Goal: Obtain resource: Download file/media

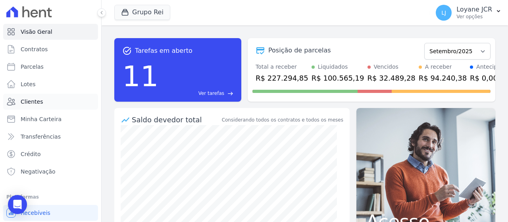
click at [45, 107] on link "Clientes" at bounding box center [50, 102] width 95 height 16
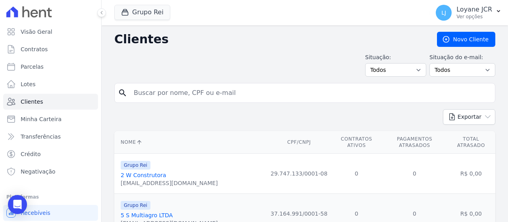
click at [214, 99] on input "search" at bounding box center [310, 93] width 363 height 16
click at [239, 89] on input "search" at bounding box center [310, 93] width 363 height 16
paste input "[PERSON_NAME]"
type input "[PERSON_NAME]"
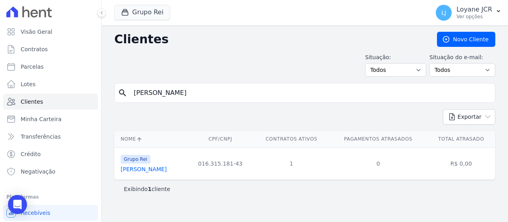
click at [166, 171] on link "[PERSON_NAME]" at bounding box center [144, 169] width 46 height 6
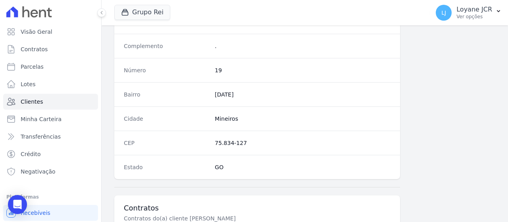
scroll to position [559, 0]
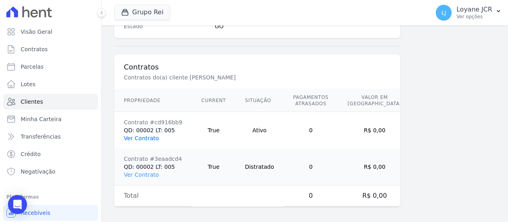
click at [134, 135] on link "Ver Contrato" at bounding box center [141, 138] width 35 height 6
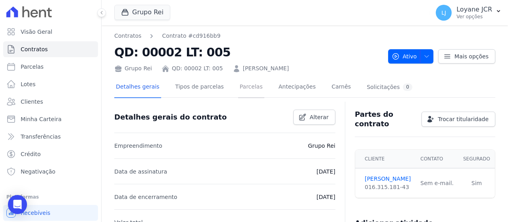
click at [238, 92] on link "Parcelas" at bounding box center [251, 87] width 26 height 21
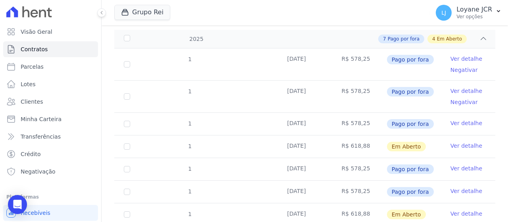
scroll to position [198, 0]
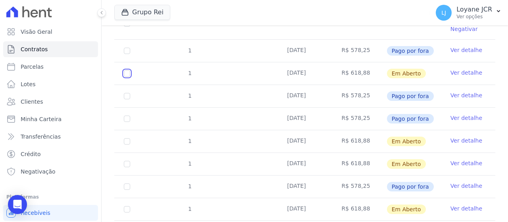
click at [127, 72] on input "checkbox" at bounding box center [127, 73] width 6 height 6
checkbox input "true"
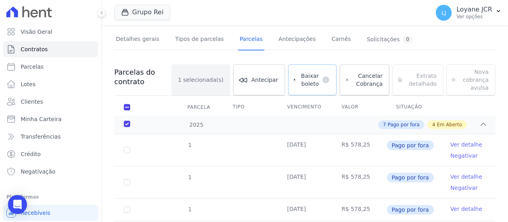
click at [310, 77] on span "Baixar boleto" at bounding box center [309, 80] width 20 height 16
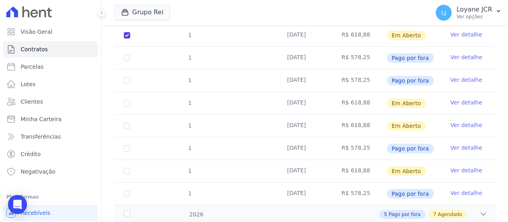
scroll to position [246, 0]
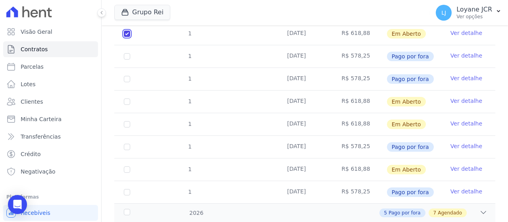
click at [127, 33] on input "checkbox" at bounding box center [127, 34] width 6 height 6
checkbox input "false"
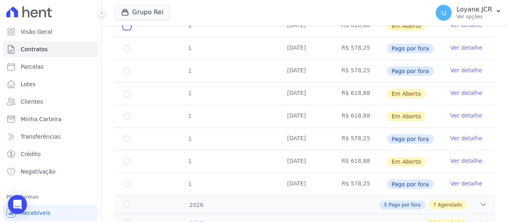
scroll to position [238, 0]
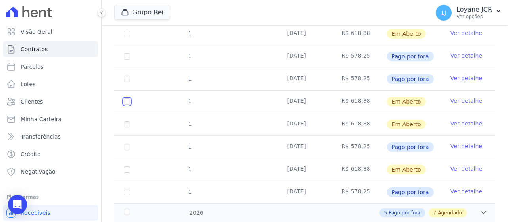
click at [128, 103] on input "checkbox" at bounding box center [127, 101] width 6 height 6
checkbox input "true"
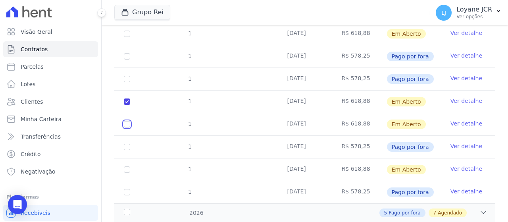
click at [128, 125] on input "checkbox" at bounding box center [127, 124] width 6 height 6
checkbox input "true"
click at [129, 169] on input "checkbox" at bounding box center [127, 169] width 6 height 6
checkbox input "true"
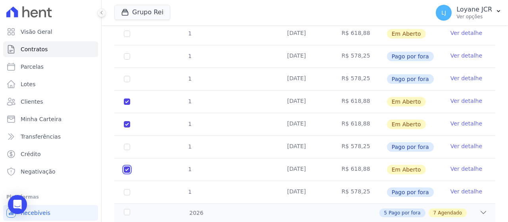
checkbox input "true"
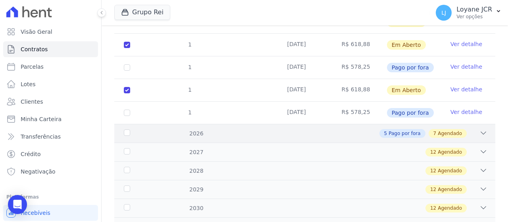
click at [249, 133] on div "5 Pago por fora 7 Agendado" at bounding box center [323, 133] width 328 height 9
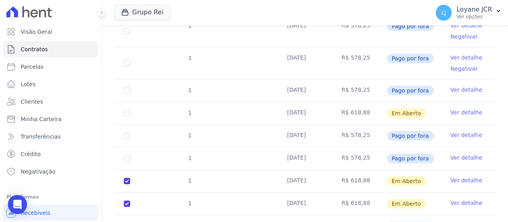
scroll to position [246, 0]
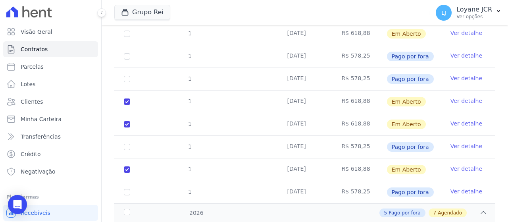
click at [126, 172] on td "1" at bounding box center [126, 169] width 25 height 22
click at [127, 166] on input "checkbox" at bounding box center [127, 169] width 6 height 6
checkbox input "false"
checkbox input "true"
click at [128, 166] on input "checkbox" at bounding box center [127, 169] width 6 height 6
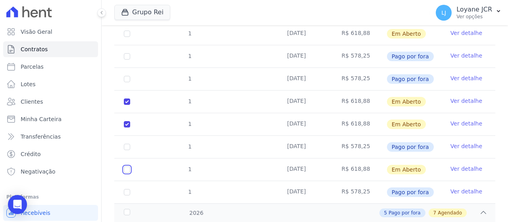
checkbox input "true"
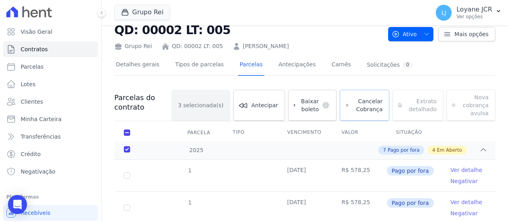
scroll to position [0, 0]
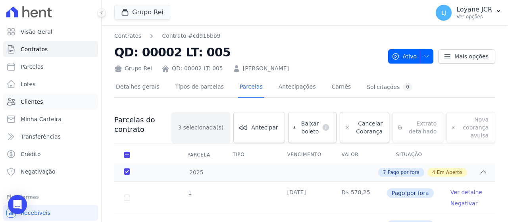
click at [75, 108] on link "Clientes" at bounding box center [50, 102] width 95 height 16
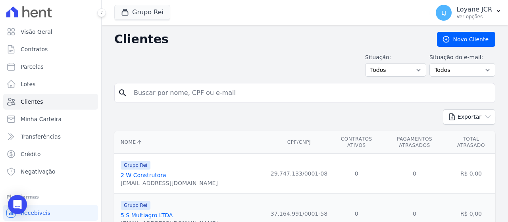
click at [227, 97] on input "search" at bounding box center [310, 93] width 363 height 16
click at [252, 98] on input "search" at bounding box center [310, 93] width 363 height 16
paste input "[PERSON_NAME]"
type input "[PERSON_NAME]"
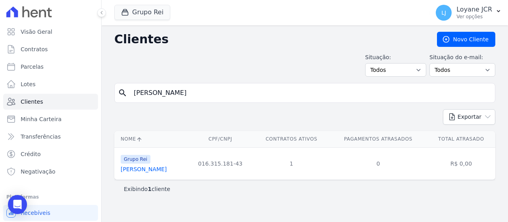
click at [146, 170] on link "[PERSON_NAME]" at bounding box center [144, 169] width 46 height 6
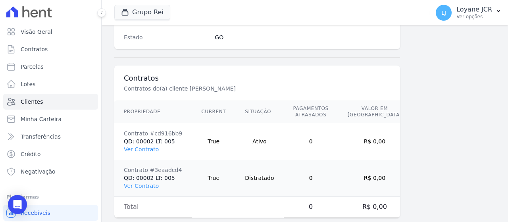
scroll to position [559, 0]
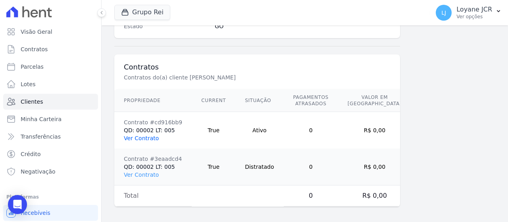
click at [148, 136] on link "Ver Contrato" at bounding box center [141, 138] width 35 height 6
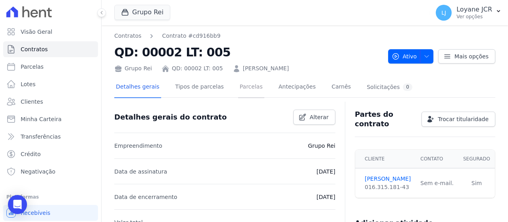
click at [245, 88] on link "Parcelas" at bounding box center [251, 87] width 26 height 21
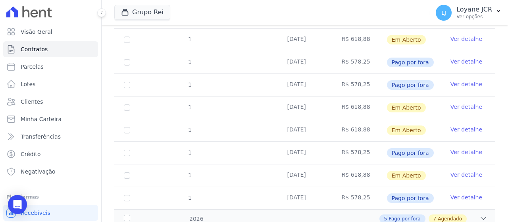
scroll to position [278, 0]
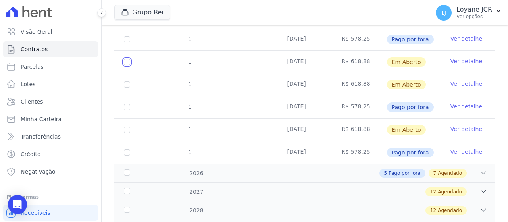
click at [124, 60] on input "checkbox" at bounding box center [127, 62] width 6 height 6
checkbox input "true"
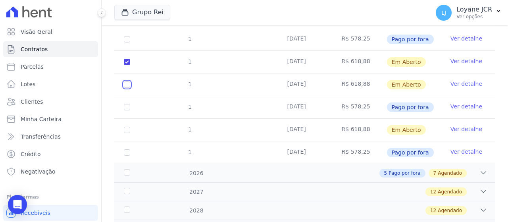
click at [124, 84] on input "checkbox" at bounding box center [127, 84] width 6 height 6
checkbox input "true"
click at [126, 127] on input "checkbox" at bounding box center [127, 130] width 6 height 6
checkbox input "true"
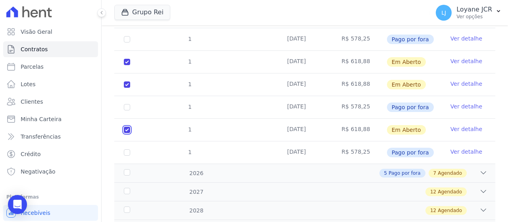
checkbox input "true"
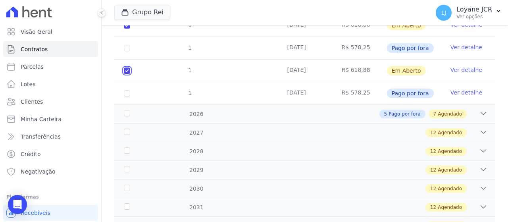
scroll to position [325, 0]
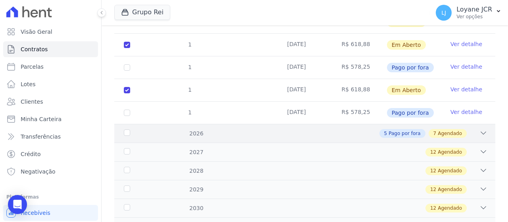
click at [273, 137] on div "2026 5 Pago por fora 7 Agendado" at bounding box center [304, 133] width 381 height 19
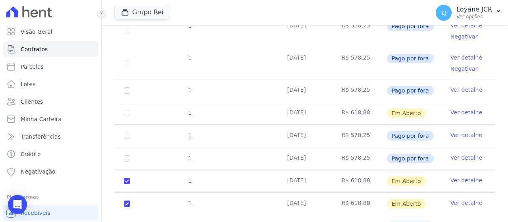
scroll to position [8, 0]
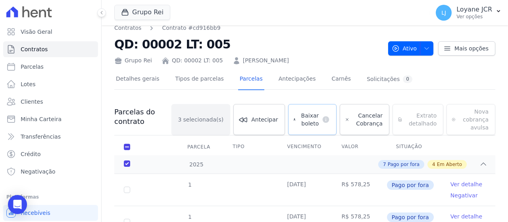
click at [301, 122] on span "Baixar boleto" at bounding box center [309, 119] width 20 height 16
